Goal: Task Accomplishment & Management: Manage account settings

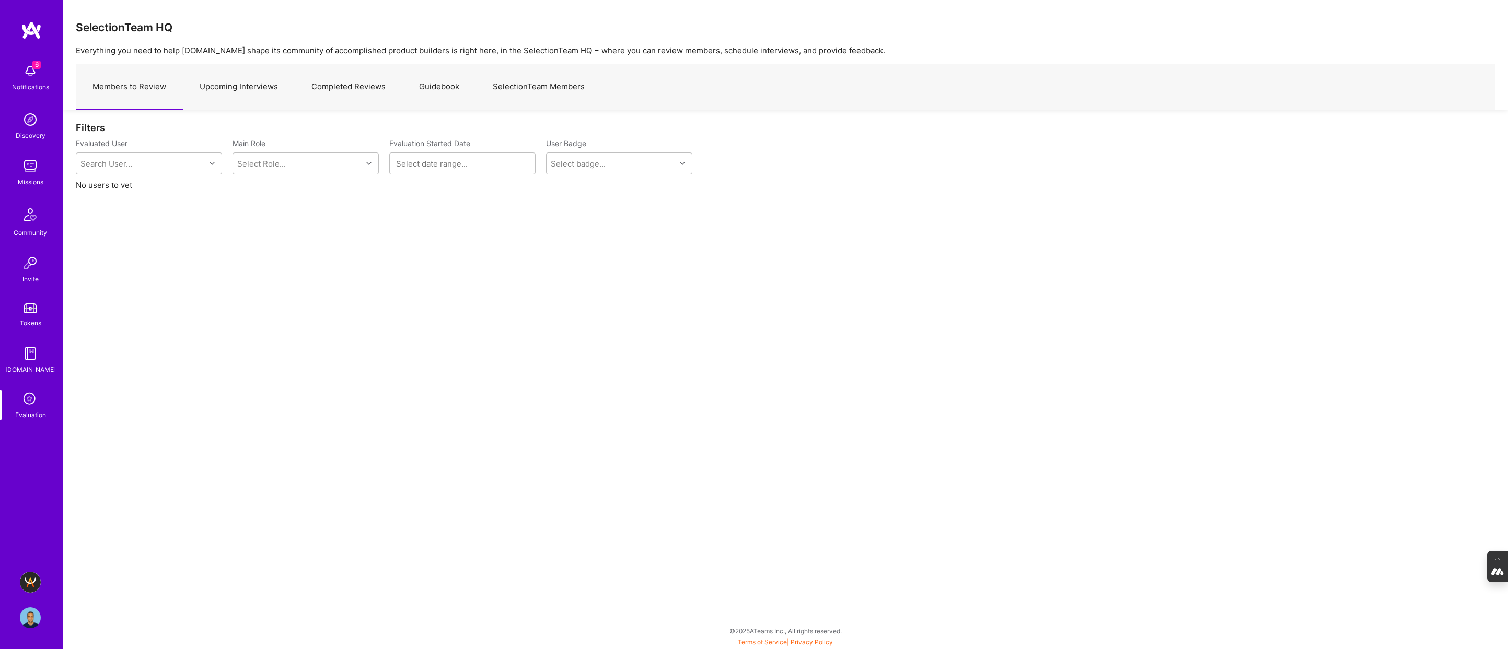
click at [244, 88] on link "Upcoming Interviews" at bounding box center [239, 86] width 112 height 45
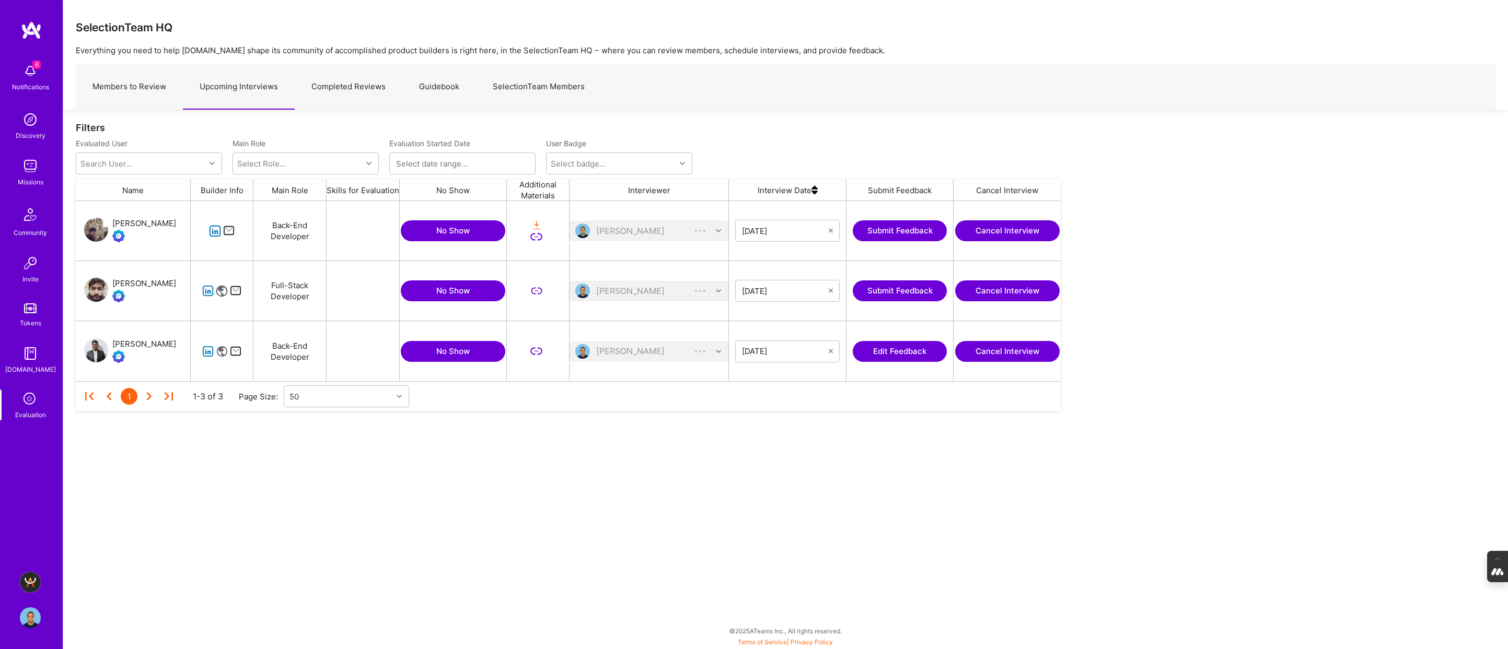
scroll to position [180, 985]
click at [336, 82] on link "Completed Reviews" at bounding box center [349, 86] width 108 height 45
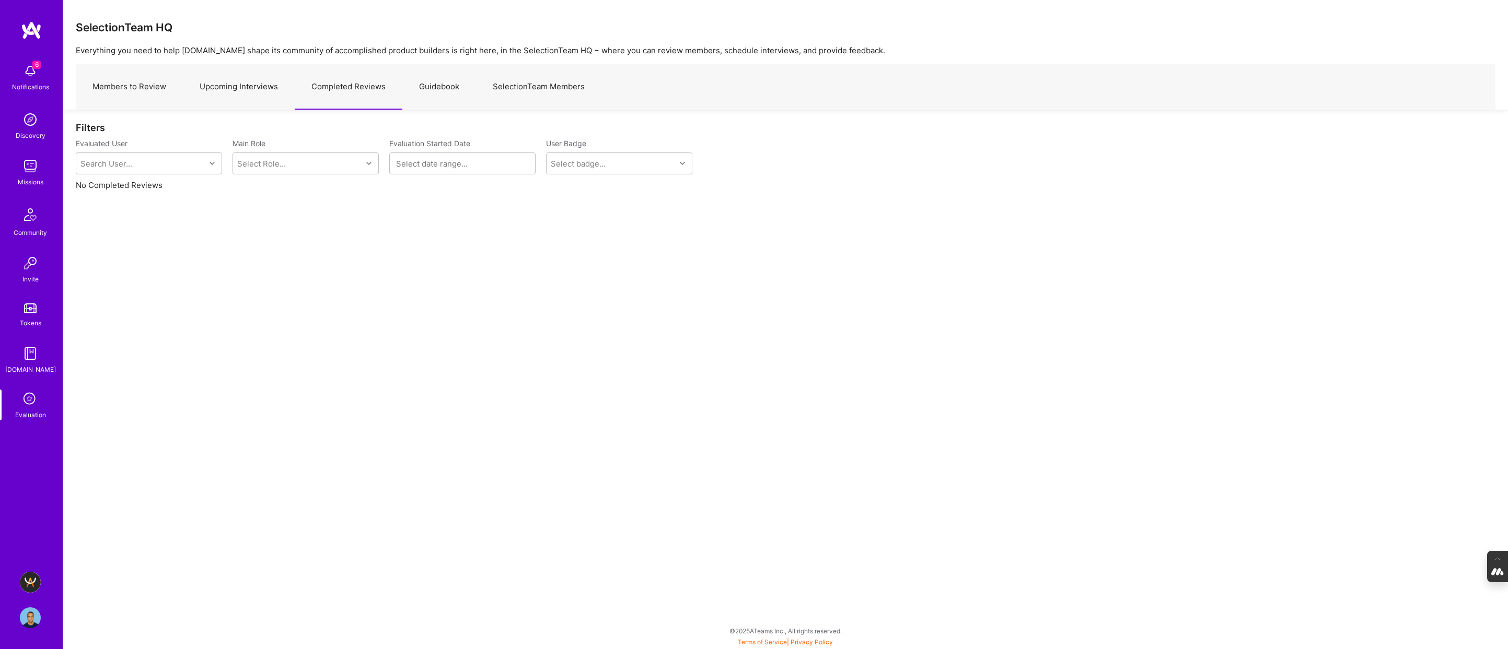
click at [236, 87] on link "Upcoming Interviews" at bounding box center [239, 86] width 112 height 45
click at [356, 88] on link "Completed Reviews" at bounding box center [349, 86] width 108 height 45
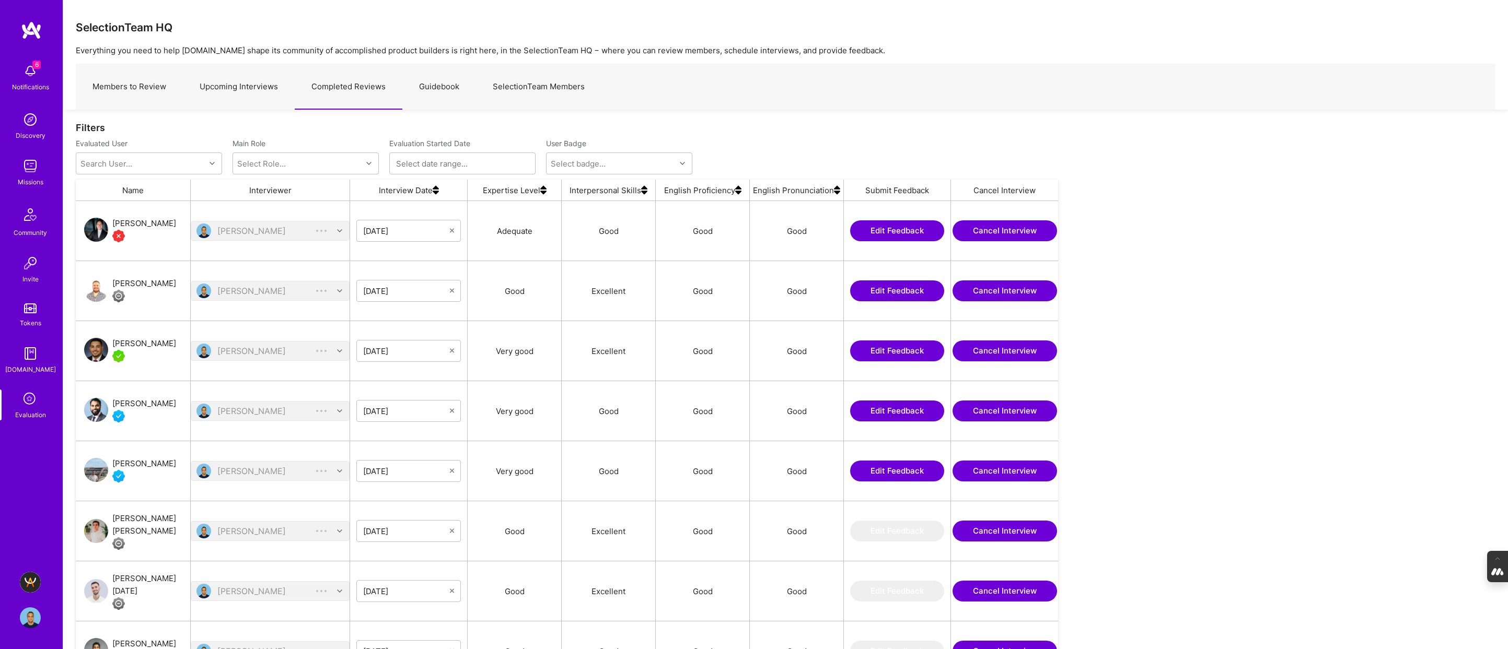
scroll to position [540, 982]
click at [235, 80] on link "Upcoming Interviews" at bounding box center [239, 86] width 112 height 45
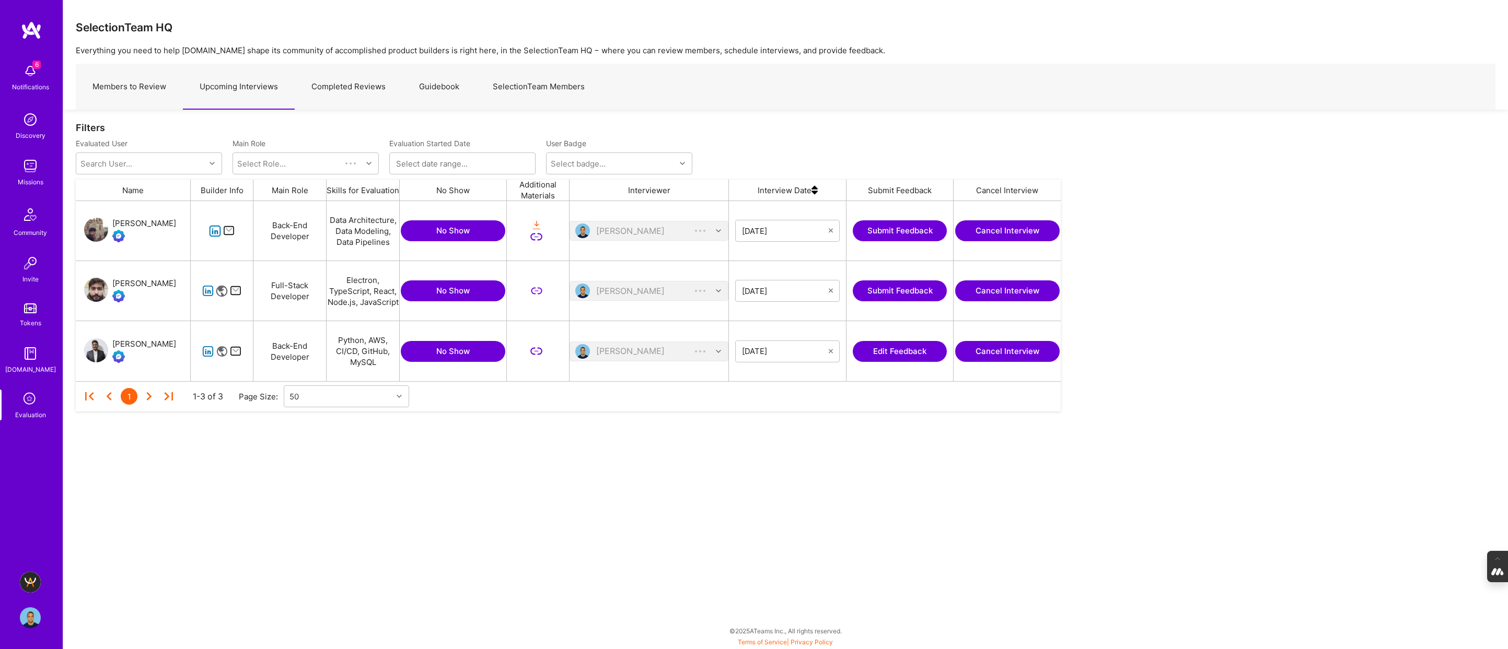
scroll to position [180, 985]
click at [122, 88] on link "Members to Review" at bounding box center [129, 86] width 107 height 45
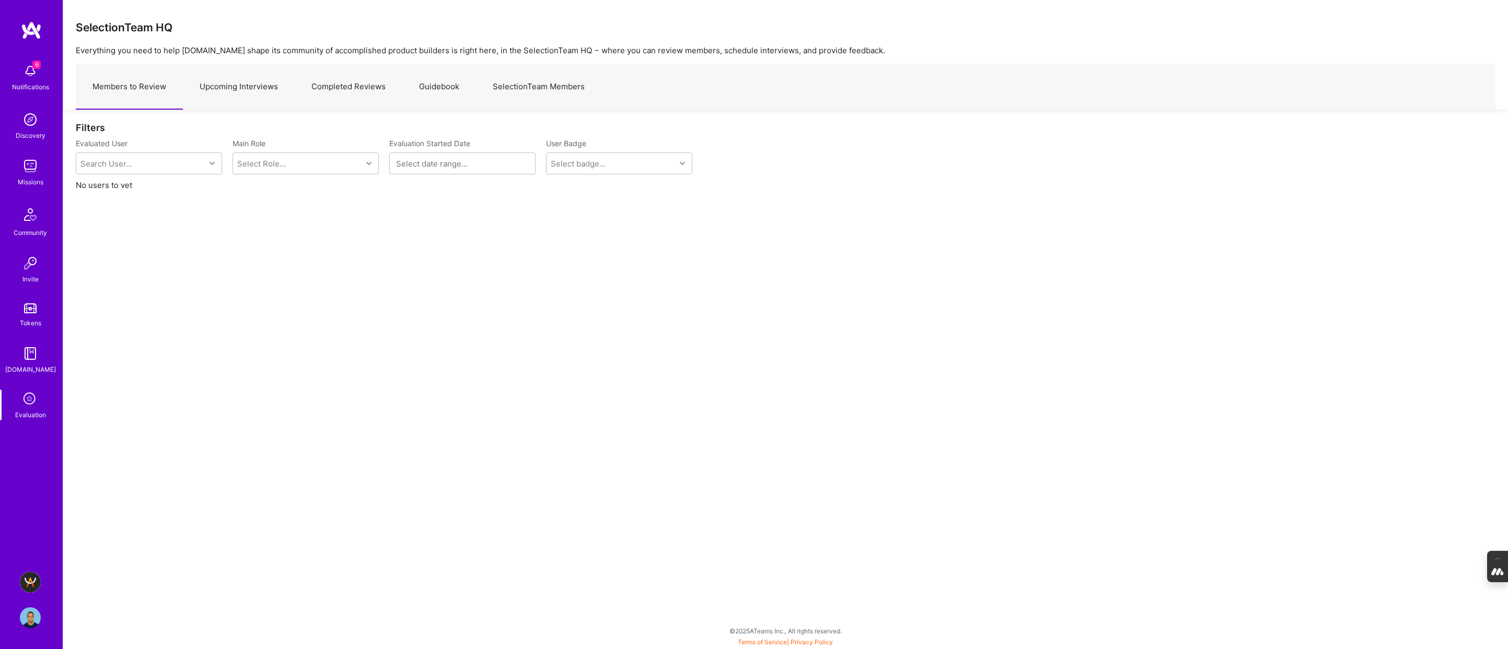
click at [243, 87] on link "Upcoming Interviews" at bounding box center [239, 86] width 112 height 45
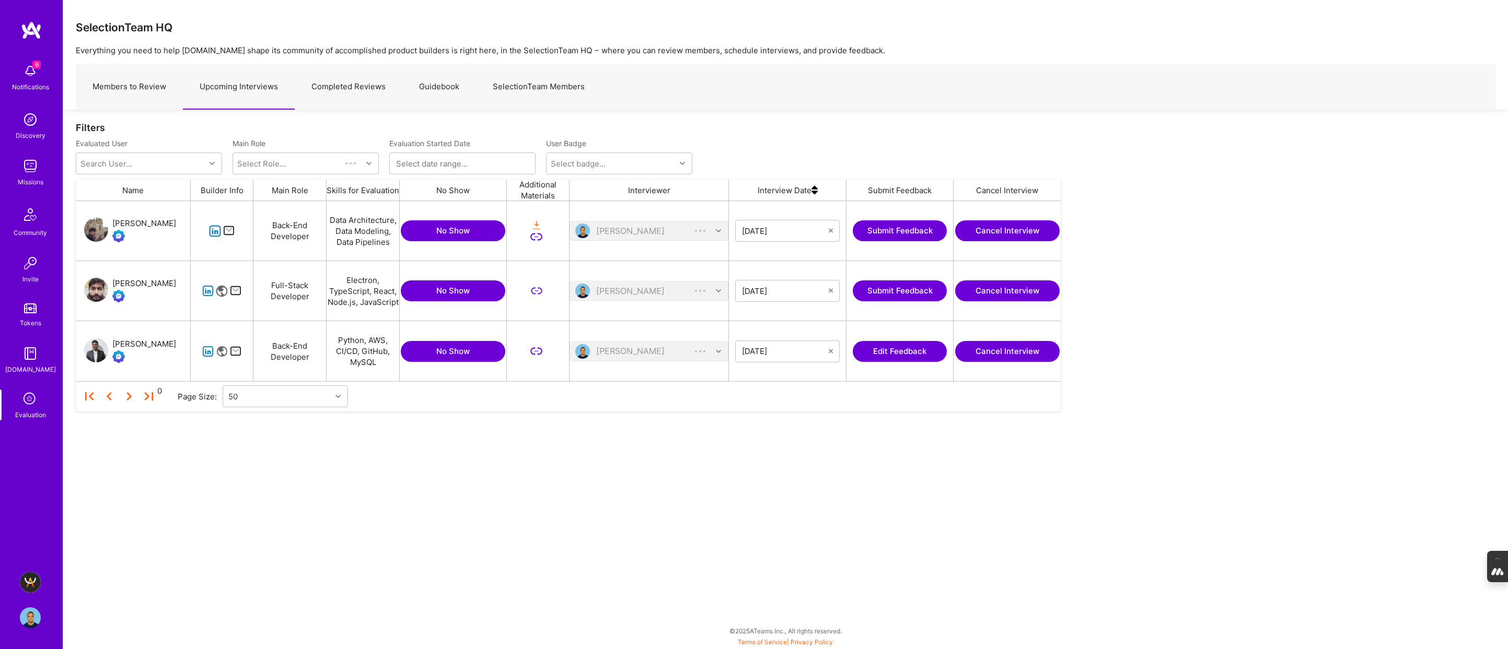
scroll to position [180, 985]
click at [30, 616] on img at bounding box center [30, 618] width 21 height 21
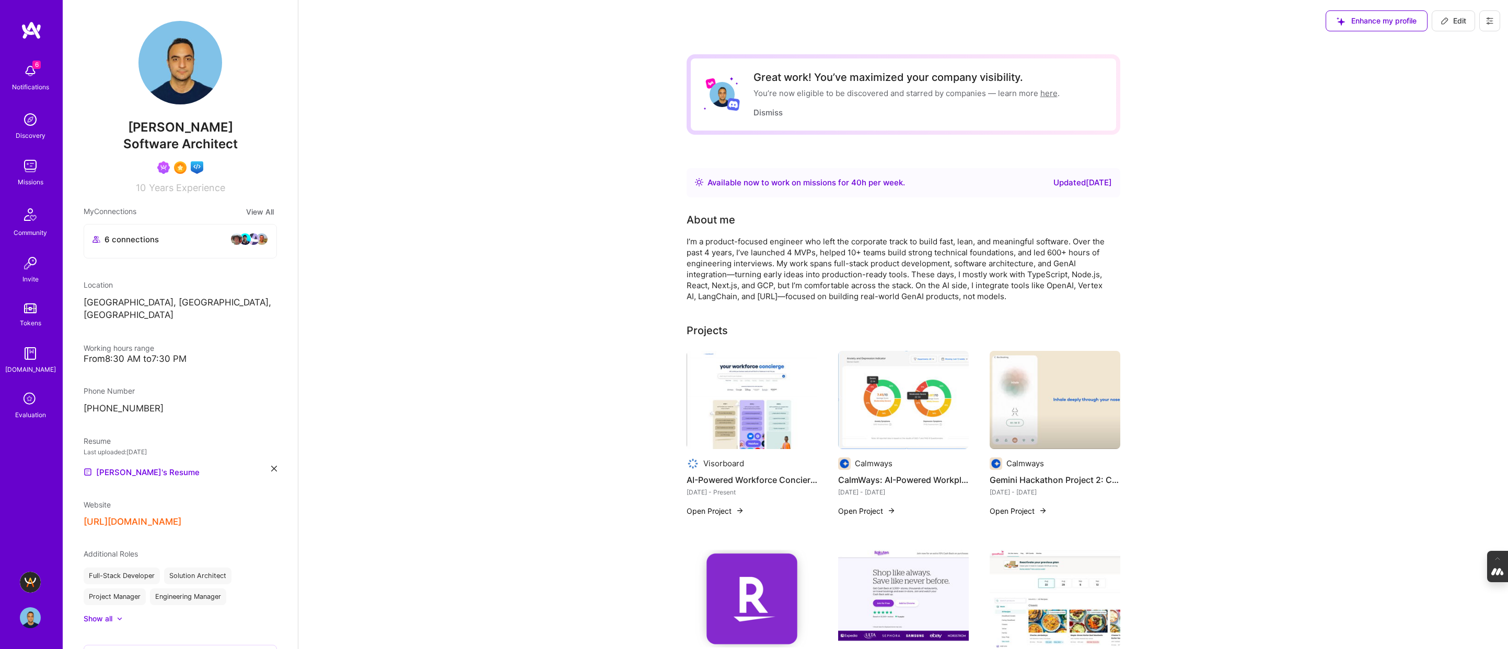
click at [1492, 19] on icon at bounding box center [1489, 21] width 8 height 8
click at [1442, 48] on button "Settings" at bounding box center [1461, 44] width 78 height 27
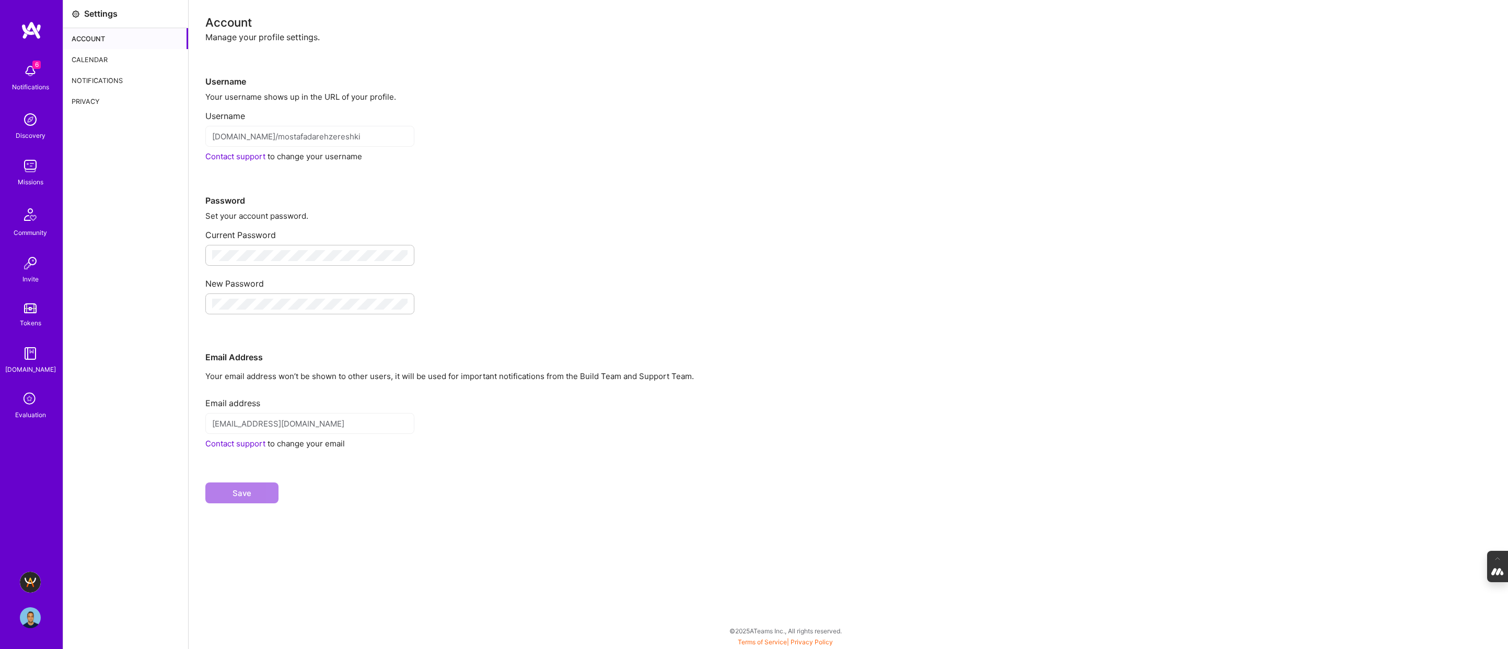
click at [95, 55] on div "Calendar" at bounding box center [125, 59] width 125 height 21
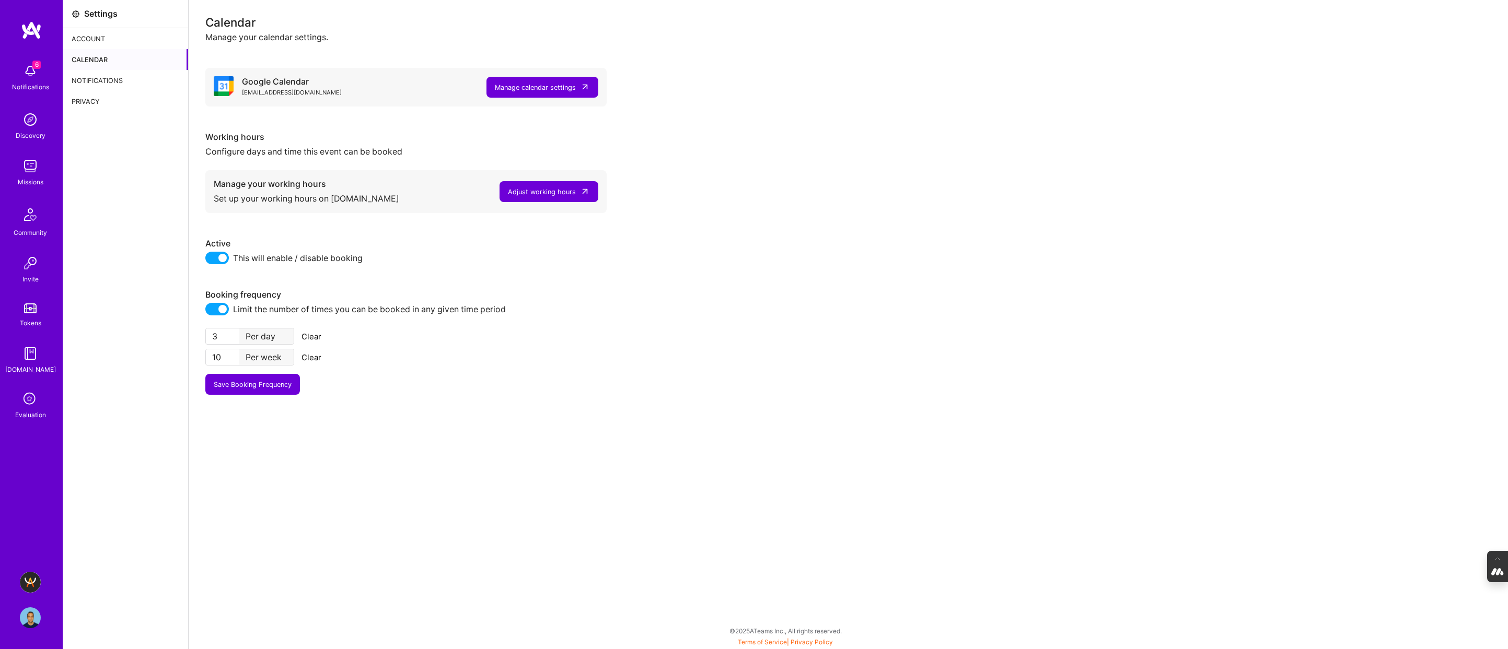
click at [31, 614] on img at bounding box center [30, 618] width 21 height 21
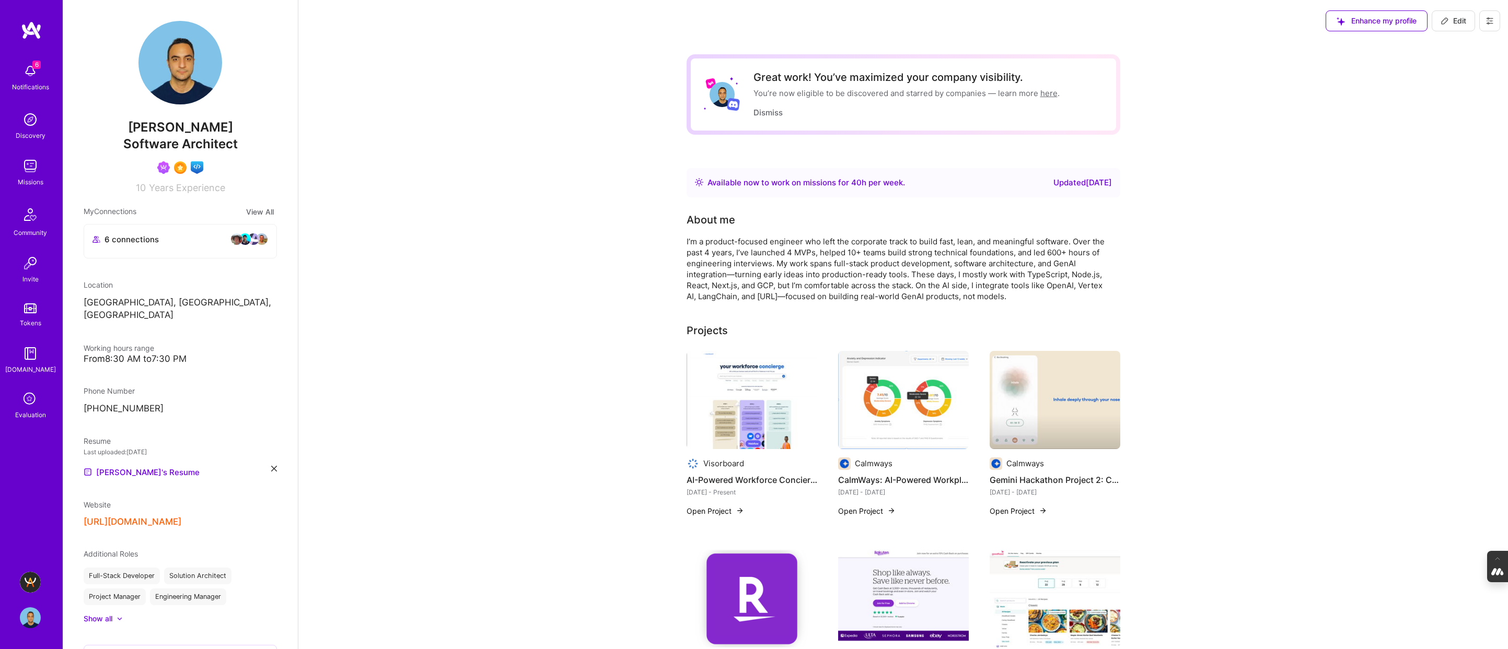
click at [1494, 22] on button at bounding box center [1489, 20] width 21 height 21
click at [1448, 99] on button "Log Out" at bounding box center [1461, 98] width 78 height 27
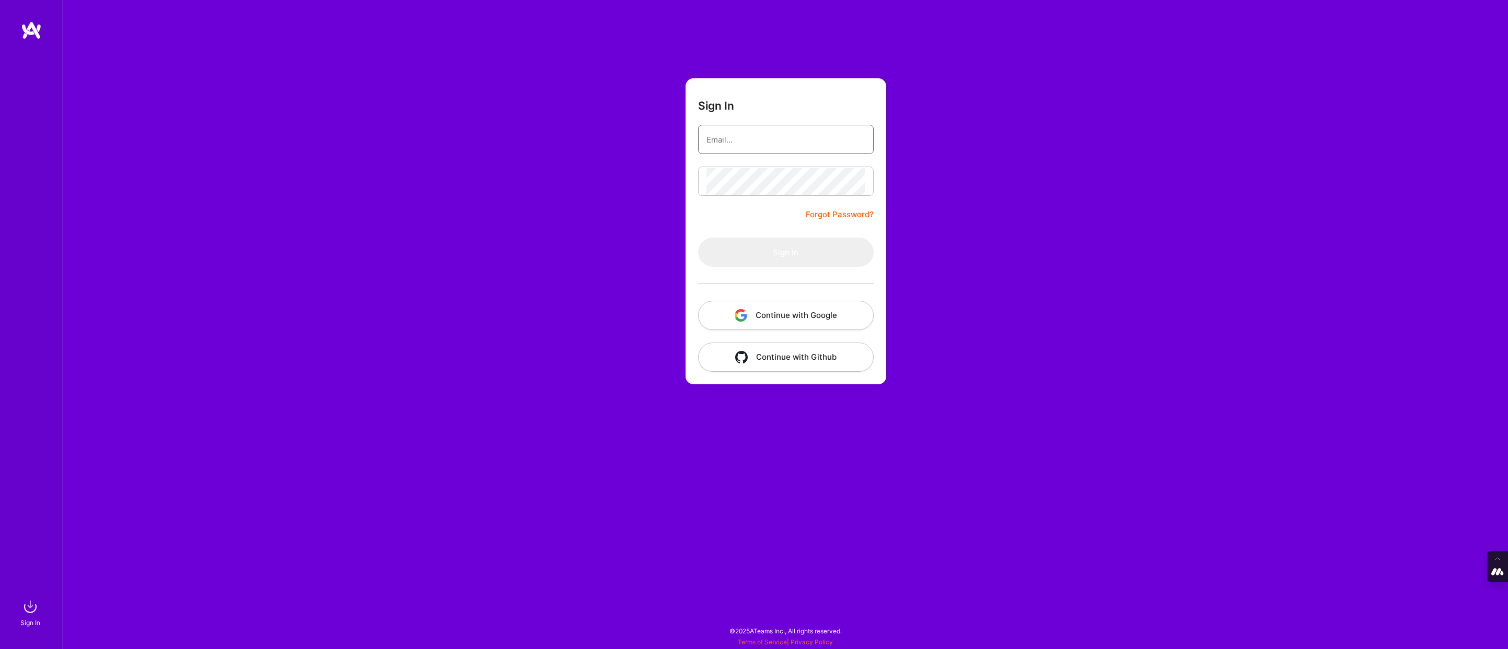
click at [758, 132] on input "email" at bounding box center [785, 139] width 159 height 27
type input "tanya@a.team"
click at [785, 315] on button "Continue with Google" at bounding box center [786, 315] width 176 height 29
